Goal: Task Accomplishment & Management: Manage account settings

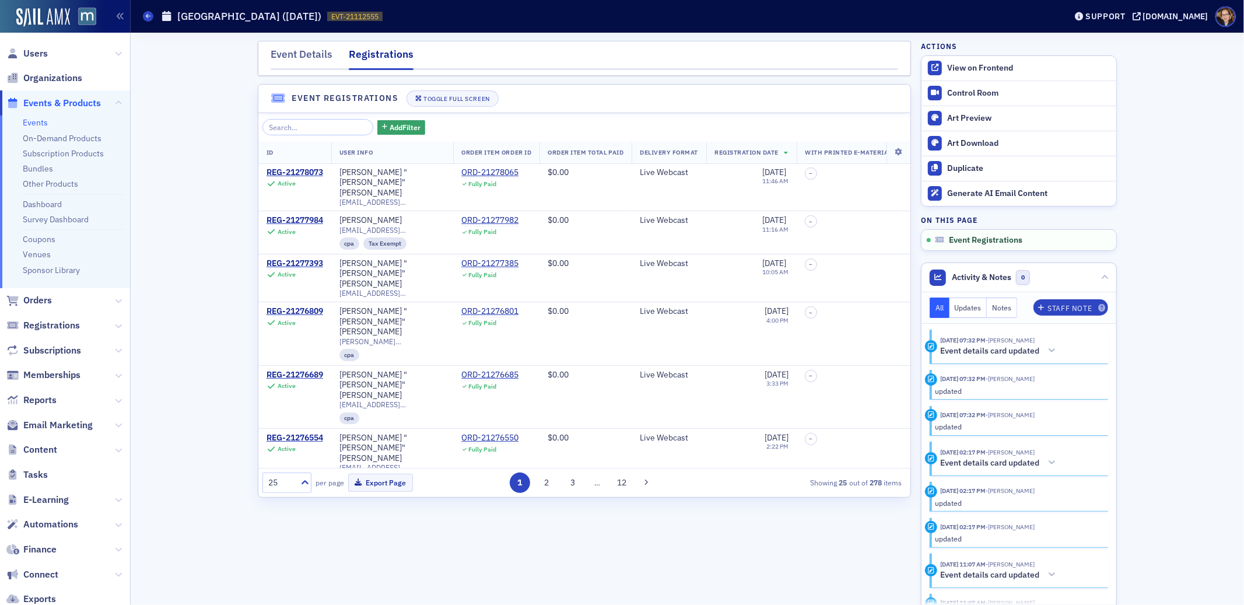
click at [50, 103] on span "Events & Products" at bounding box center [62, 103] width 78 height 13
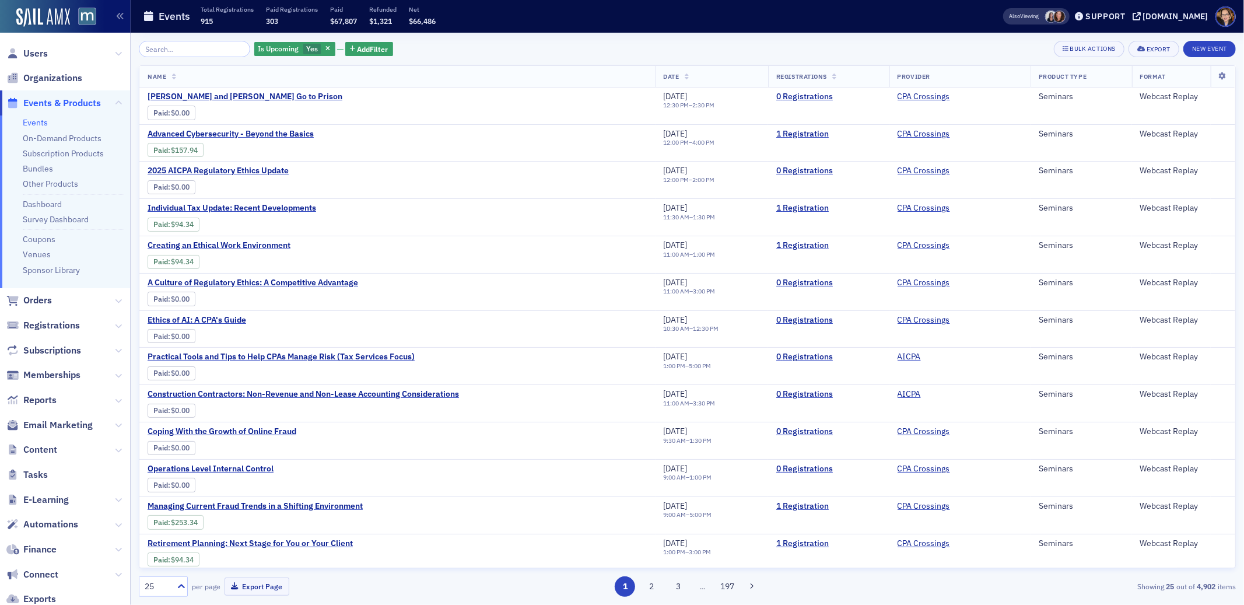
click at [182, 48] on input "search" at bounding box center [194, 49] width 111 height 16
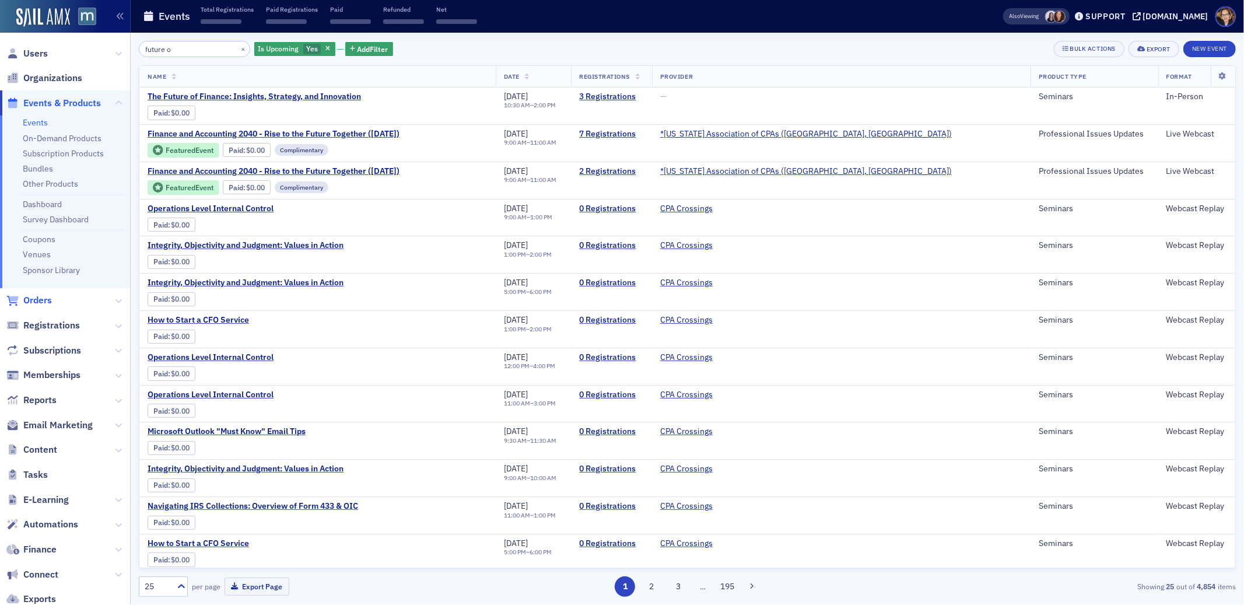
type input "future o"
click at [26, 299] on span "Orders" at bounding box center [37, 300] width 29 height 13
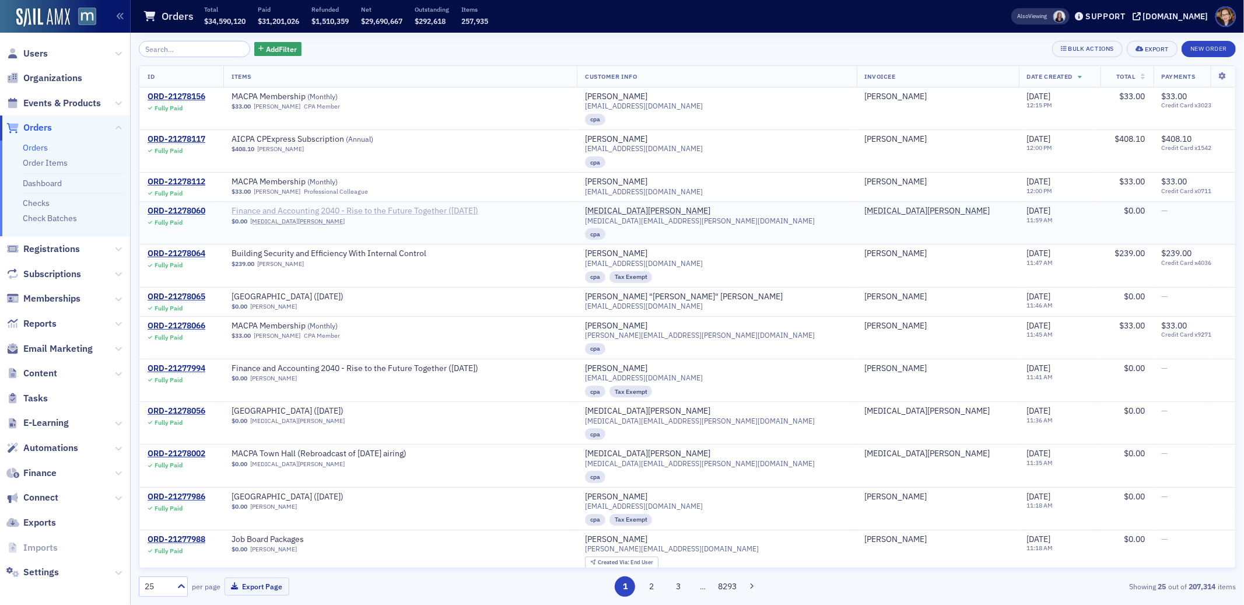
click at [472, 213] on span "Finance and Accounting 2040 - Rise to the Future Together (October 2025)" at bounding box center [355, 211] width 247 height 10
click at [24, 128] on span "Orders" at bounding box center [37, 127] width 29 height 13
click at [38, 126] on span "Orders" at bounding box center [37, 127] width 29 height 13
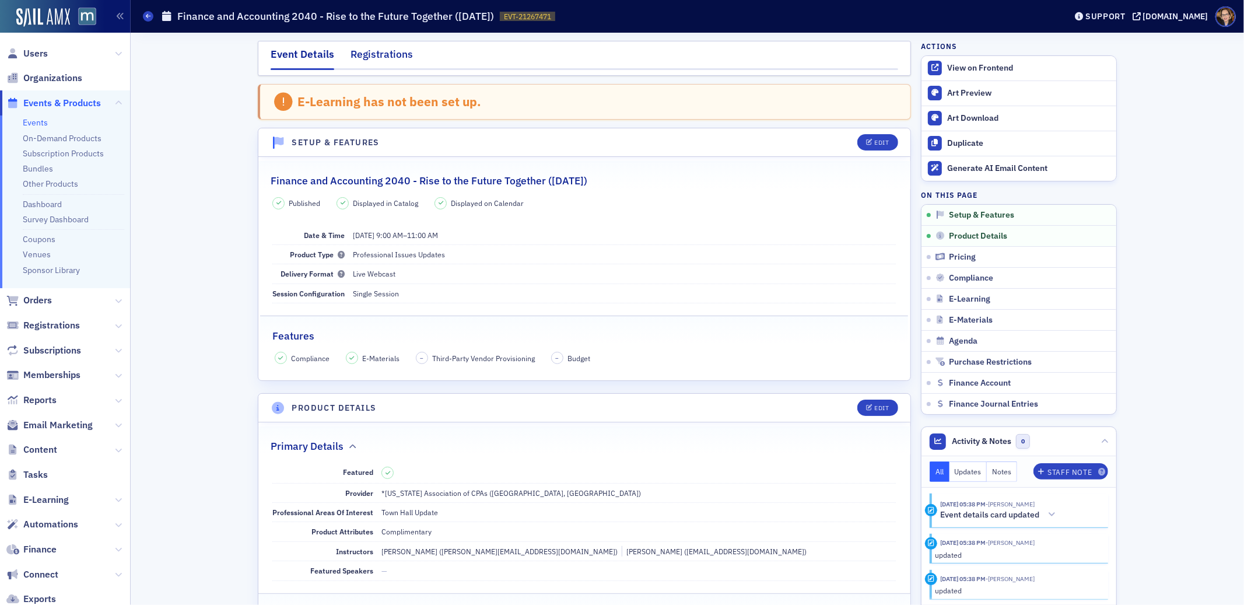
click at [388, 54] on div "Registrations" at bounding box center [382, 58] width 62 height 22
